Goal: Information Seeking & Learning: Learn about a topic

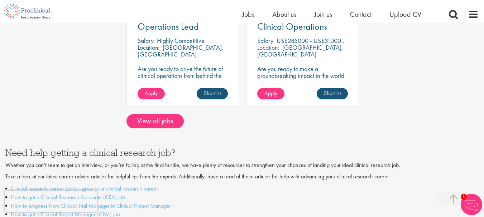
scroll to position [654, 0]
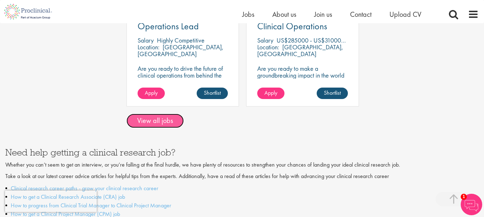
click at [161, 114] on link "View all jobs" at bounding box center [154, 121] width 57 height 14
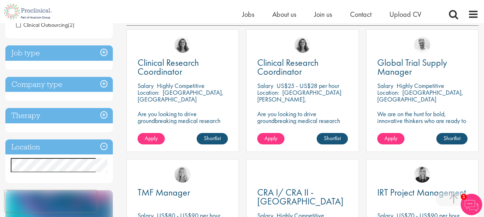
scroll to position [130, 0]
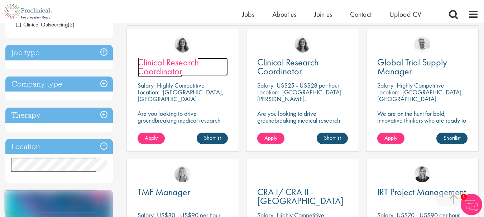
click at [180, 66] on span "Clinical Research Coordinator" at bounding box center [167, 66] width 61 height 21
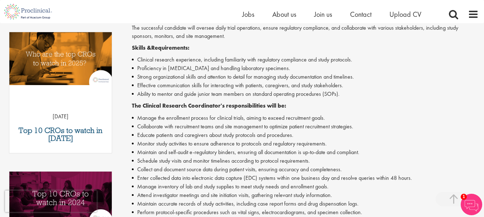
scroll to position [227, 0]
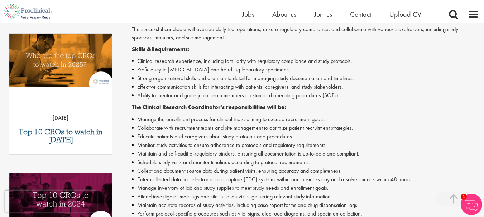
click at [183, 61] on li "Clinical research experience, including familiarity with regulatory compliance …" at bounding box center [305, 61] width 347 height 9
